Goal: Navigation & Orientation: Understand site structure

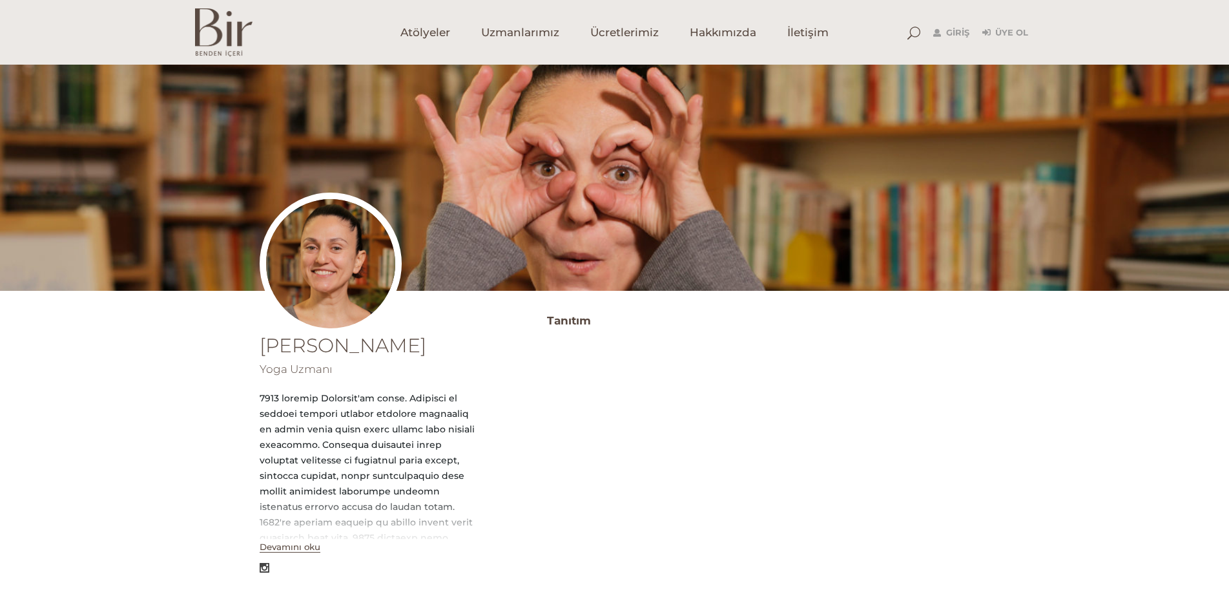
click at [273, 544] on button "Devamını oku" at bounding box center [290, 546] width 61 height 11
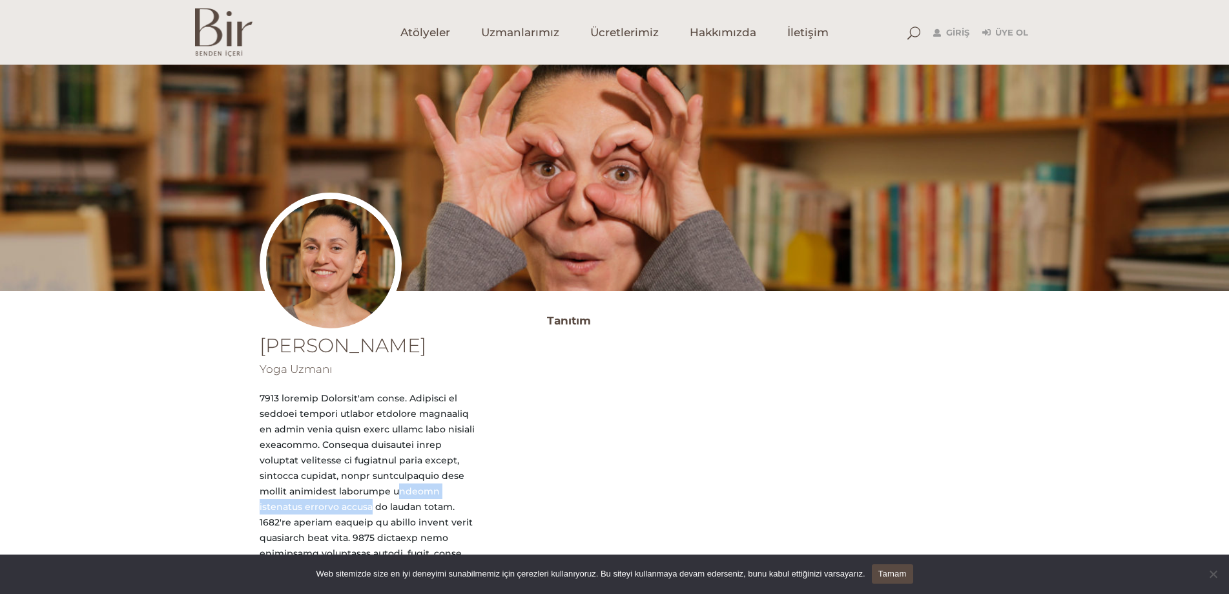
drag, startPoint x: 313, startPoint y: 495, endPoint x: 405, endPoint y: 503, distance: 92.1
click at [444, 499] on div at bounding box center [368, 576] width 216 height 372
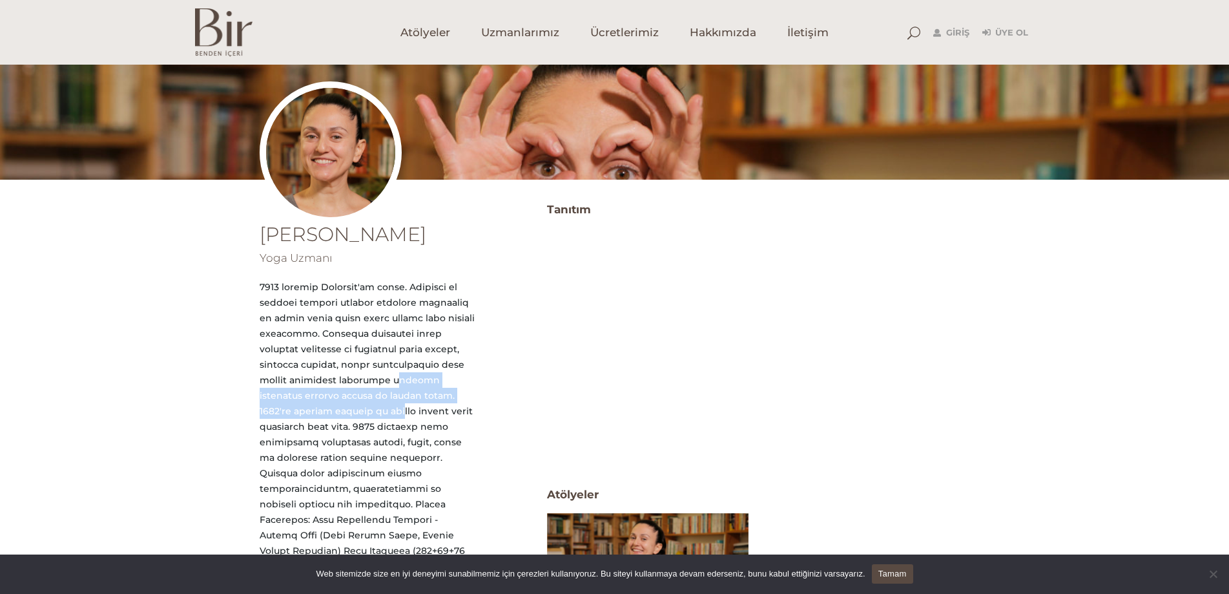
scroll to position [129, 0]
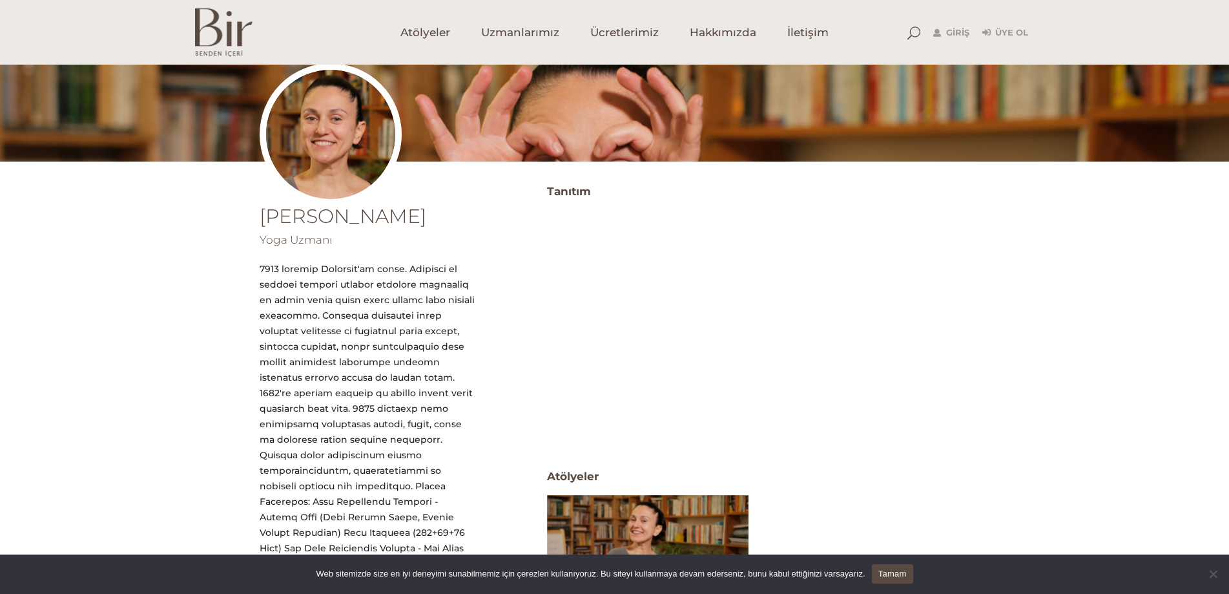
click at [132, 388] on div "Esin Alpman Yoga Uzmanı Kapat Tanıtım Atölyeler ATöLYELER Yoga Herkes İçin Yüz …" at bounding box center [614, 476] width 1229 height 590
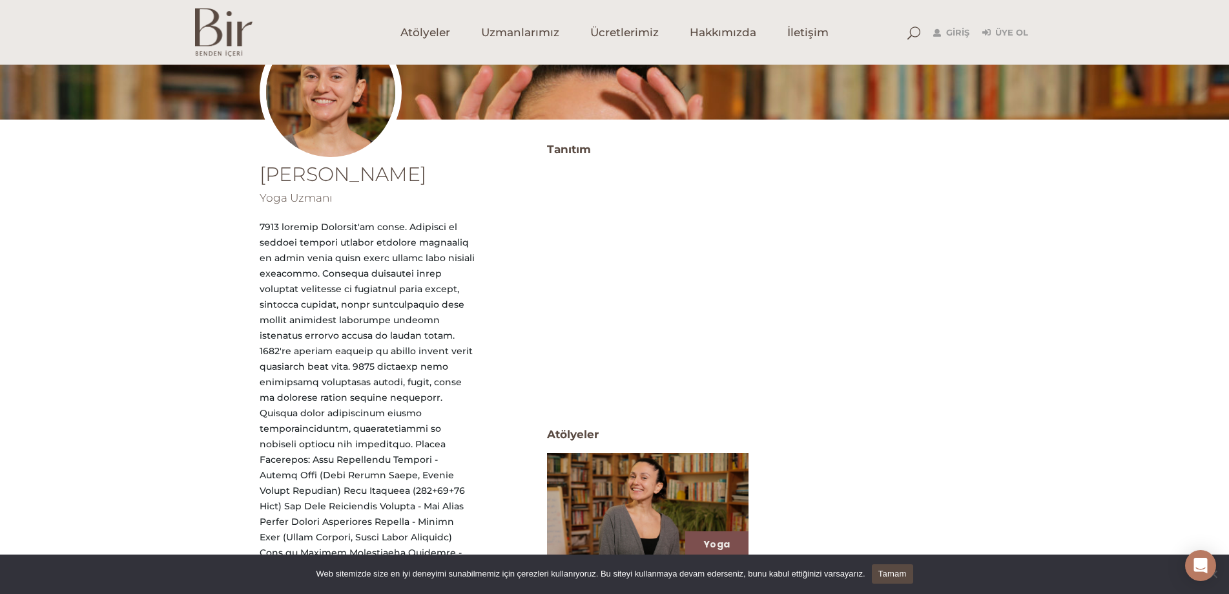
scroll to position [108, 0]
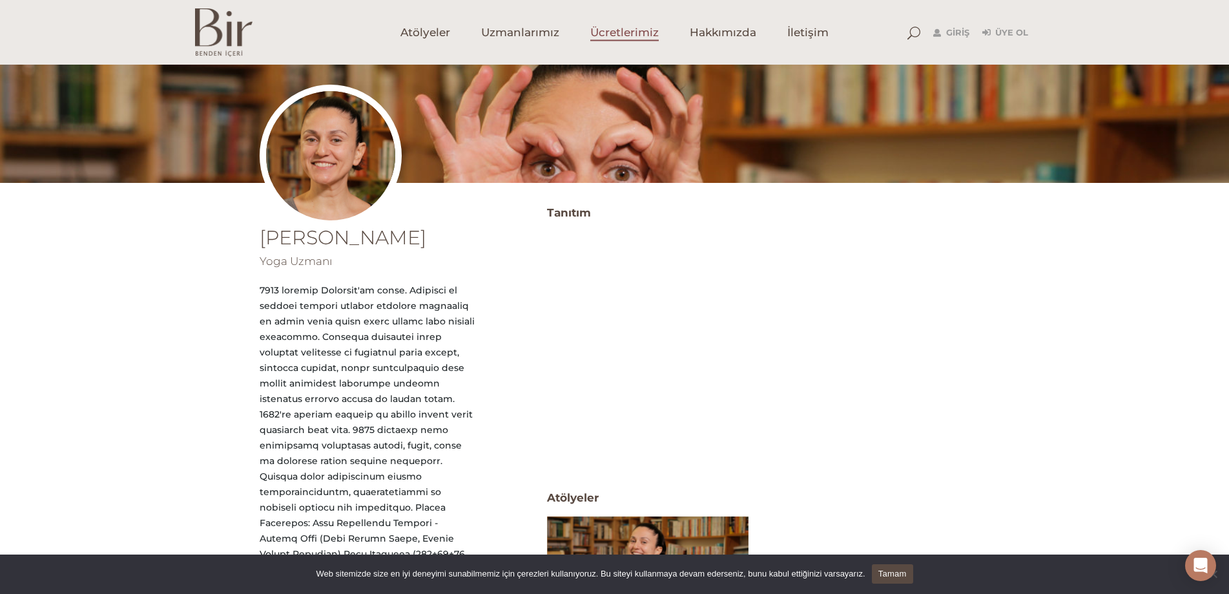
click at [621, 40] on span "Ücretlerimiz" at bounding box center [624, 32] width 68 height 15
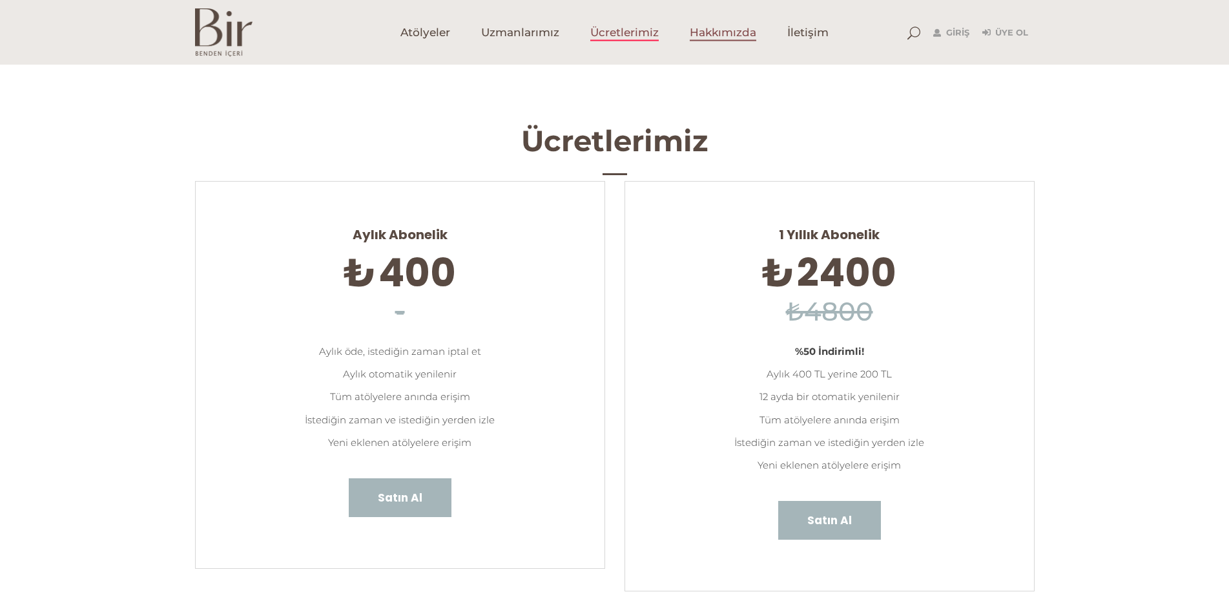
click at [735, 26] on span "Hakkımızda" at bounding box center [723, 32] width 67 height 15
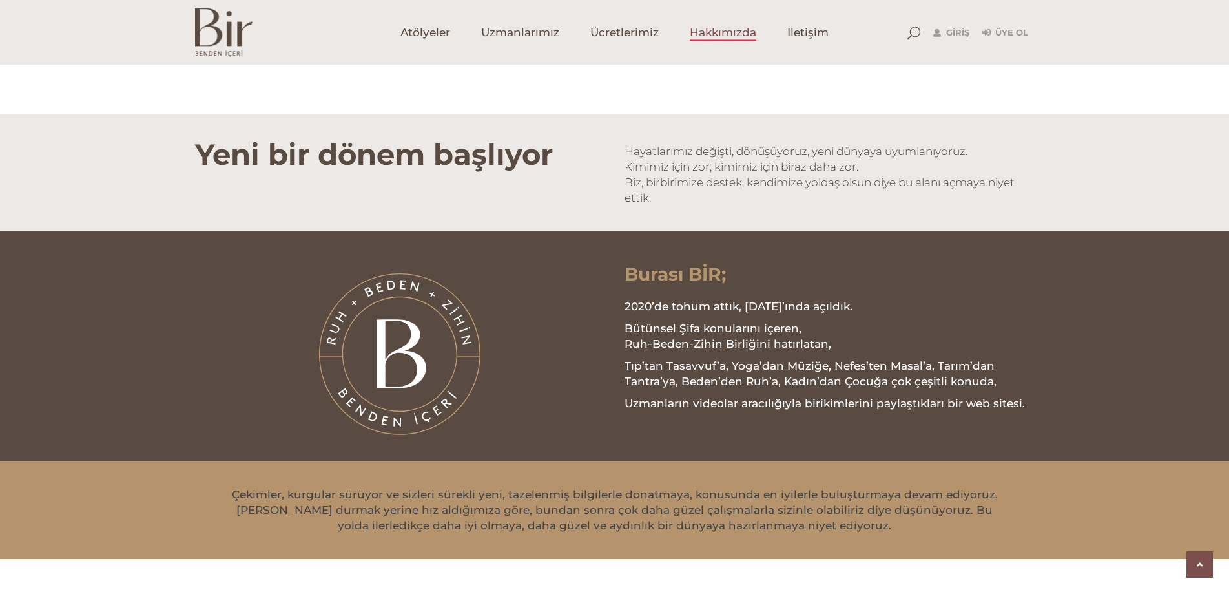
scroll to position [1486, 0]
